Goal: Transaction & Acquisition: Obtain resource

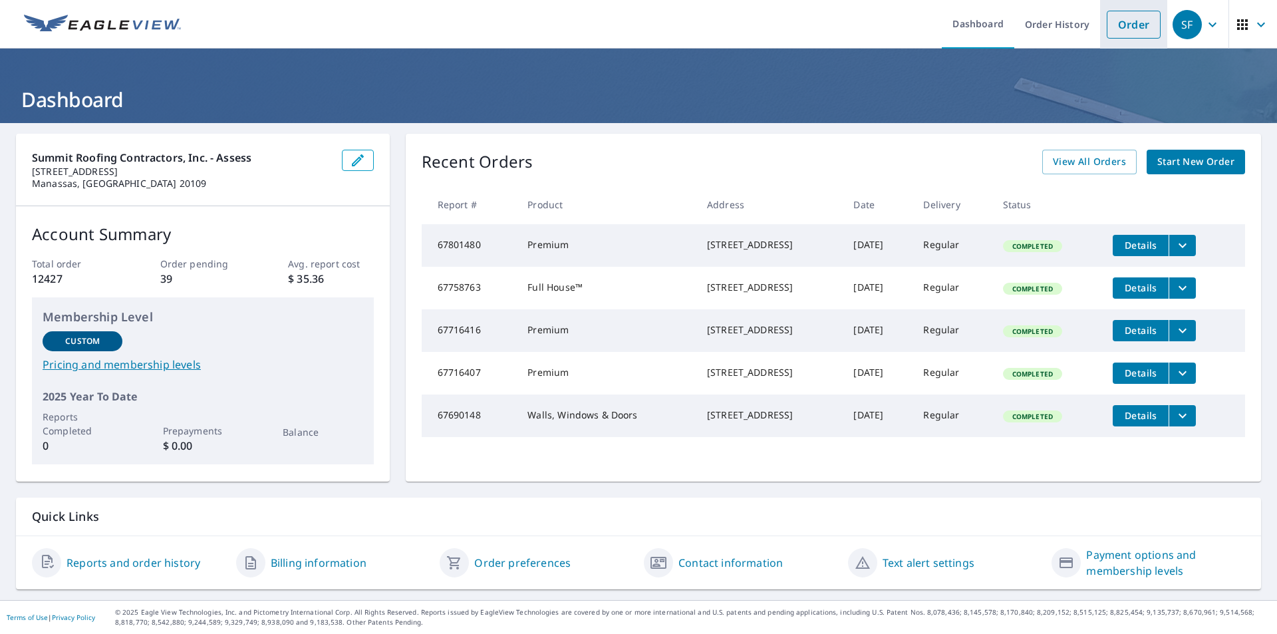
click at [1125, 29] on link "Order" at bounding box center [1134, 25] width 54 height 28
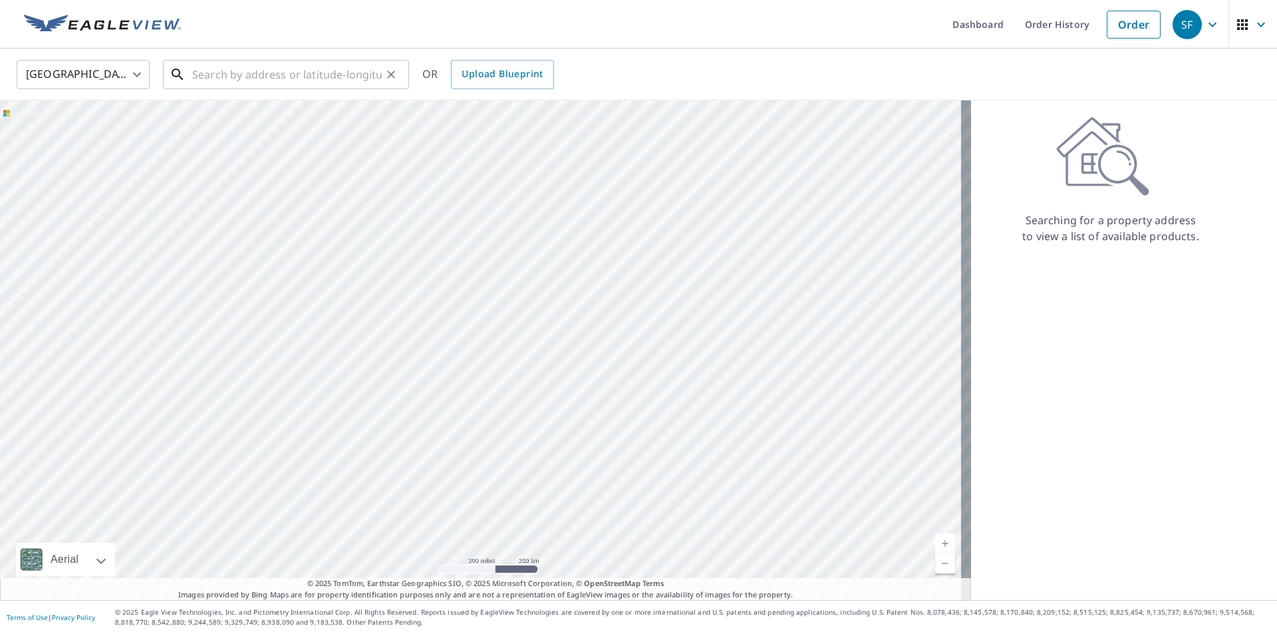
click at [271, 77] on input "text" at bounding box center [287, 74] width 190 height 37
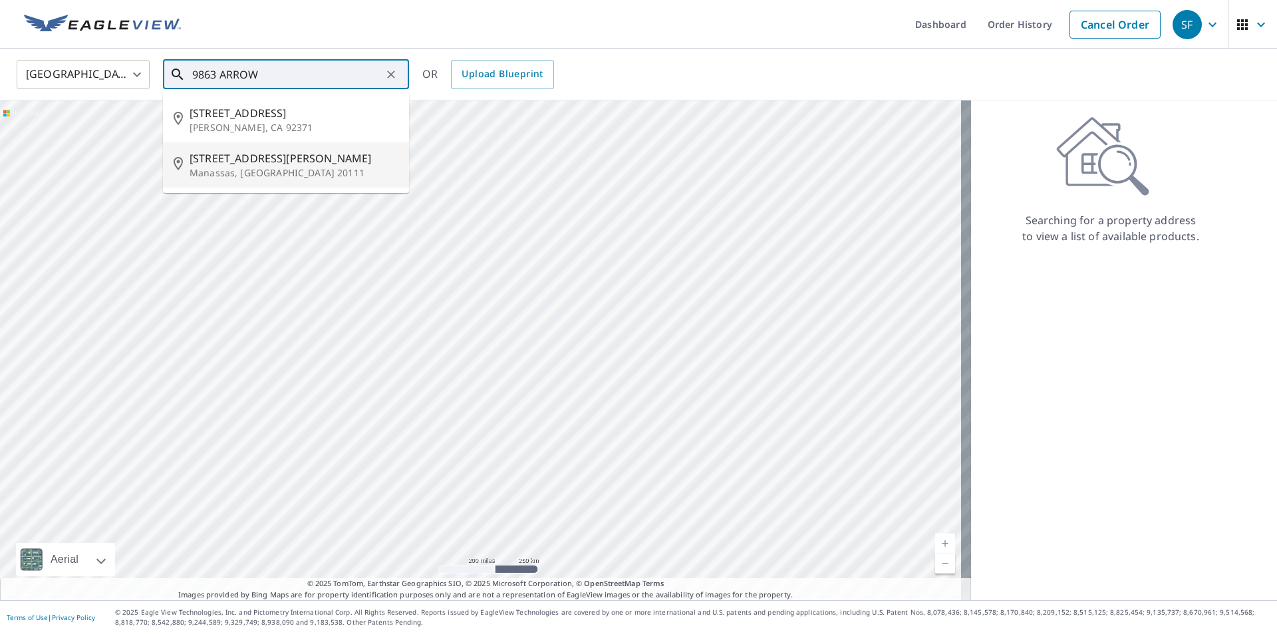
click at [261, 172] on p "Manassas, [GEOGRAPHIC_DATA] 20111" at bounding box center [294, 172] width 209 height 13
type input "[STREET_ADDRESS][PERSON_NAME][PERSON_NAME]"
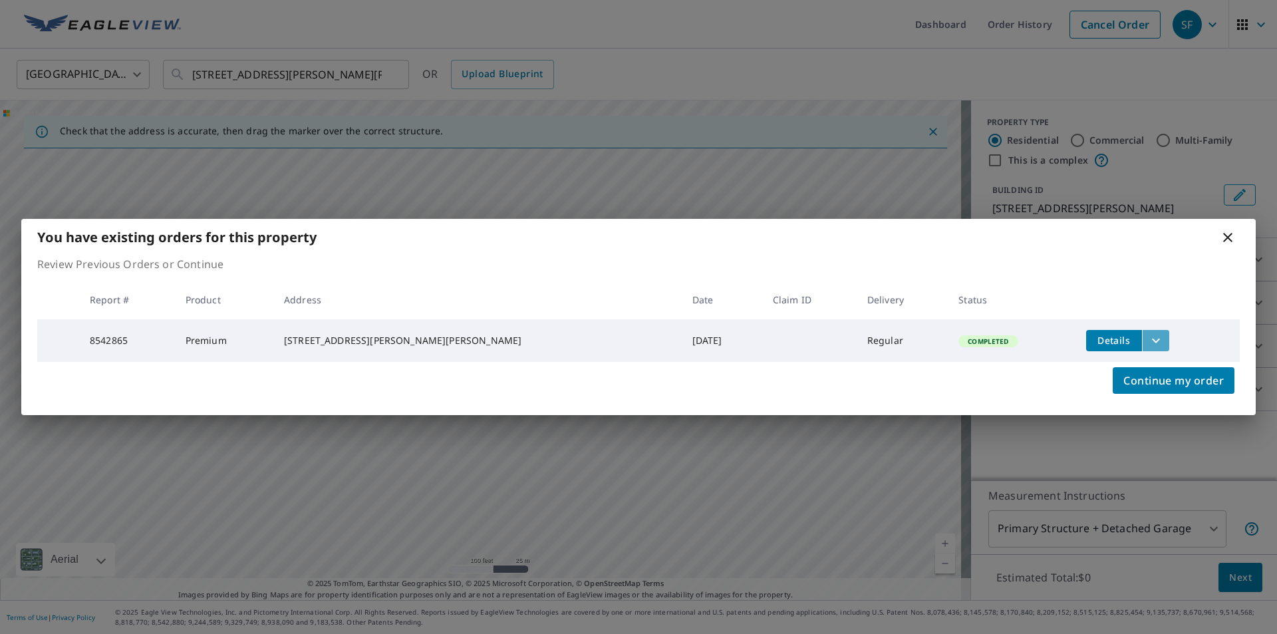
click at [1152, 338] on icon "filesDropdownBtn-8542865" at bounding box center [1156, 340] width 8 height 5
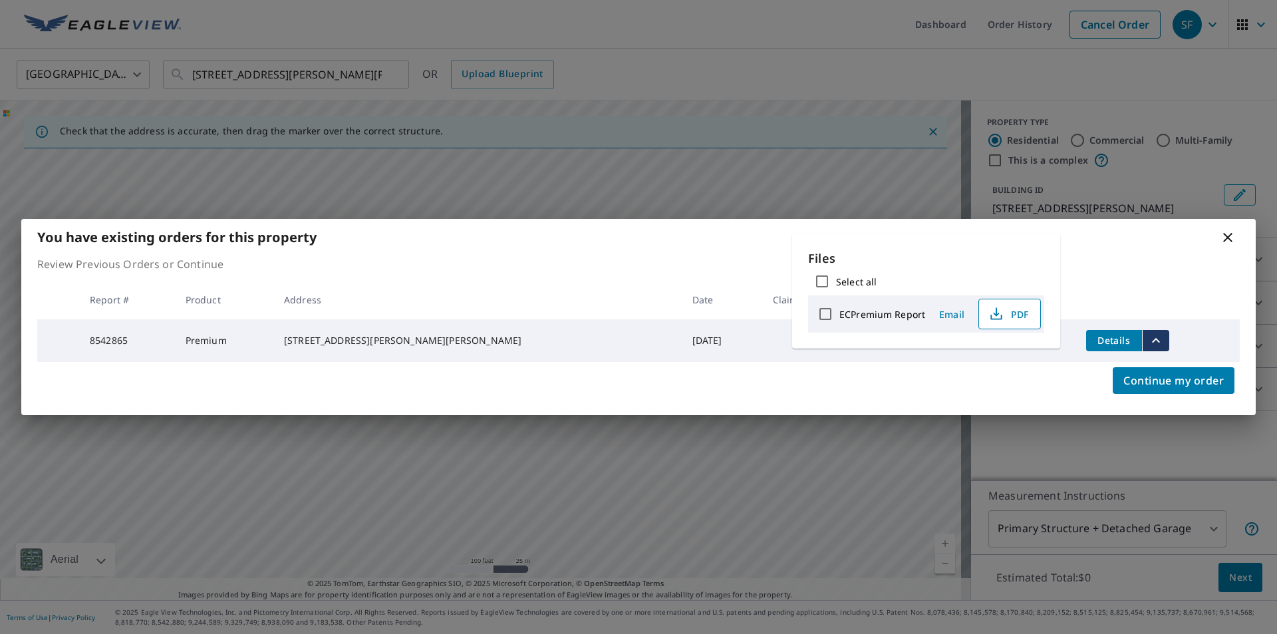
click at [996, 316] on icon "button" at bounding box center [997, 314] width 16 height 16
click at [1228, 232] on icon at bounding box center [1228, 238] width 16 height 16
